Goal: Navigation & Orientation: Find specific page/section

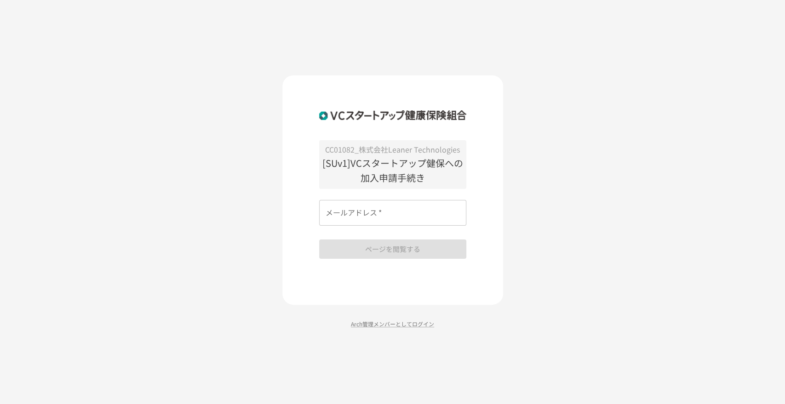
click at [386, 207] on input "メールアドレス   *" at bounding box center [392, 213] width 147 height 26
click at [528, 199] on div "CC01082_株式会社Leaner Technologies [SUv1]VCスタートアップ健保への加入申請手続き メールアドレス   * メールアドレス …" at bounding box center [392, 202] width 785 height 404
click at [402, 215] on input "メールアドレス   *" at bounding box center [392, 213] width 147 height 26
click at [557, 150] on div "CC01082_株式会社Leaner Technologies [SUv1]VCスタートアップ健保への加入申請手続き メールアドレス   * メールアドレス …" at bounding box center [392, 202] width 785 height 404
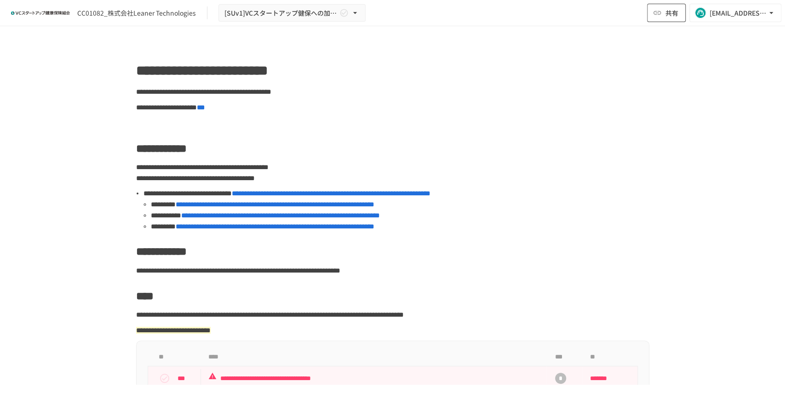
click at [673, 17] on span "共有" at bounding box center [672, 13] width 13 height 10
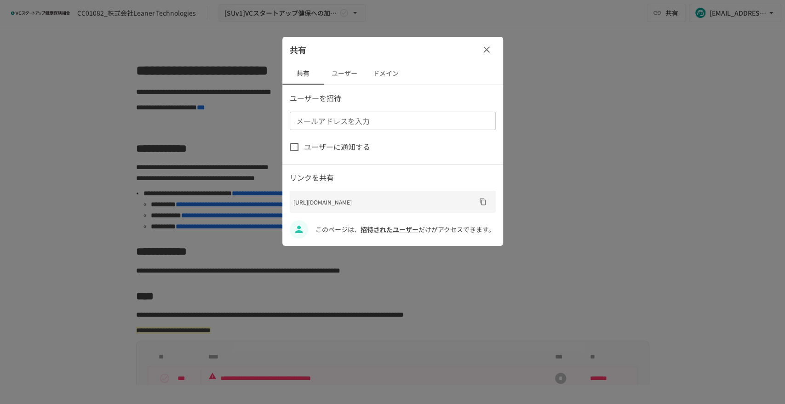
click at [355, 84] on button "ユーザー" at bounding box center [344, 74] width 41 height 22
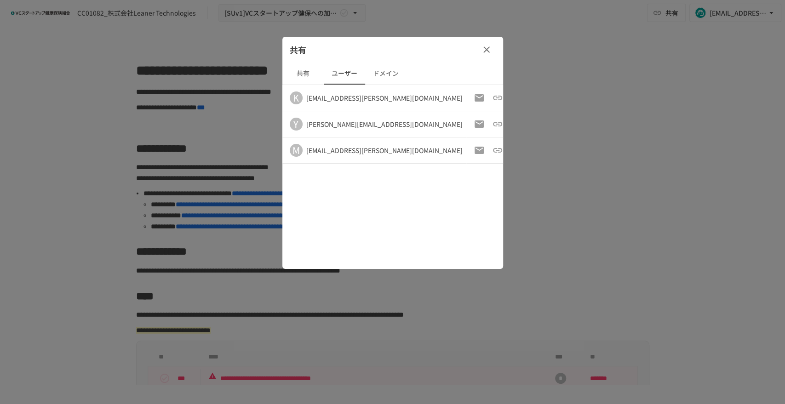
click at [342, 72] on button "ユーザー" at bounding box center [344, 74] width 41 height 22
click at [663, 157] on div at bounding box center [392, 202] width 785 height 404
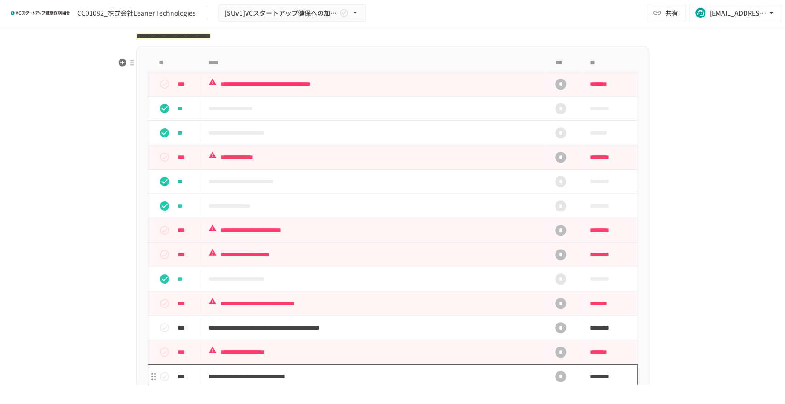
scroll to position [357, 0]
